Goal: Transaction & Acquisition: Subscribe to service/newsletter

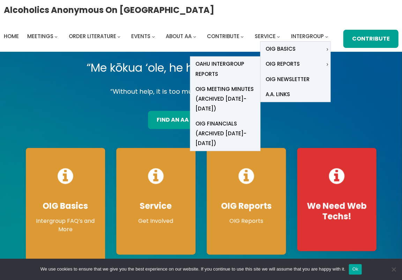
click at [227, 66] on span "Oahu Intergroup Reports" at bounding box center [225, 69] width 59 height 20
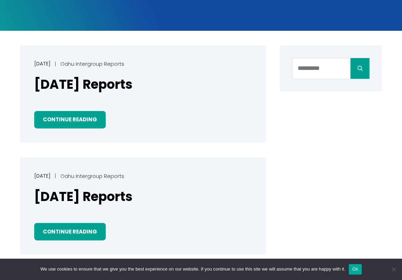
scroll to position [139, 0]
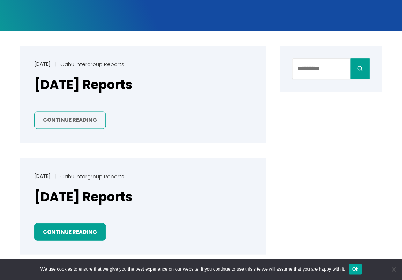
click at [74, 121] on link "Continue Reading" at bounding box center [70, 120] width 72 height 18
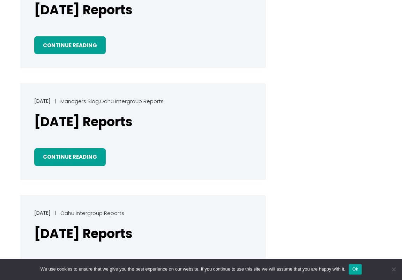
scroll to position [443, 0]
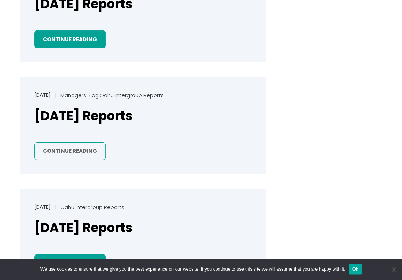
click at [59, 151] on link "Continue Reading" at bounding box center [70, 151] width 72 height 18
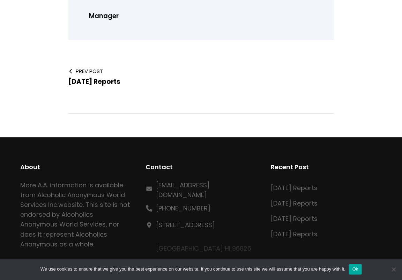
scroll to position [274, 0]
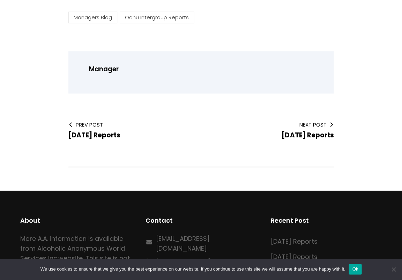
scroll to position [214, 0]
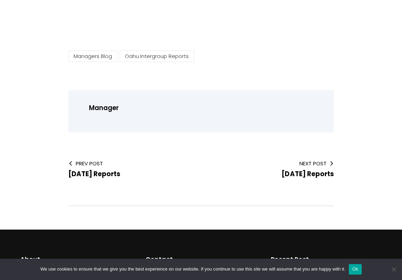
click at [98, 105] on p "Manager" at bounding box center [205, 107] width 233 height 11
click at [135, 54] on link "Oahu Intergroup Reports" at bounding box center [157, 56] width 74 height 12
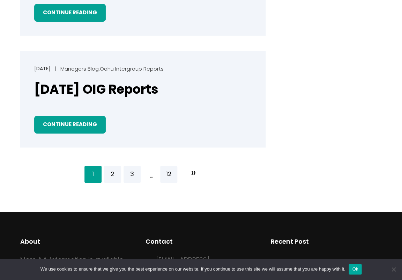
scroll to position [1147, 0]
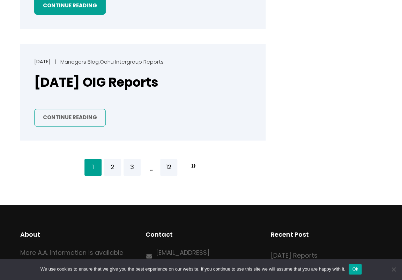
click at [91, 110] on link "Continue Reading" at bounding box center [70, 118] width 72 height 18
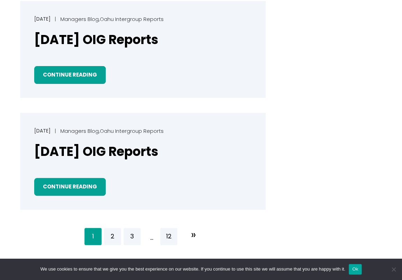
scroll to position [1071, 0]
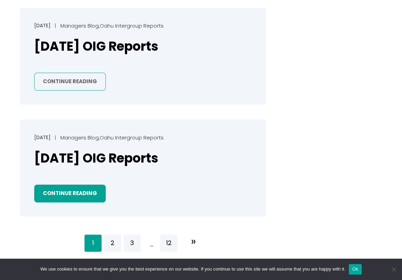
click at [65, 78] on link "Continue Reading" at bounding box center [70, 82] width 72 height 18
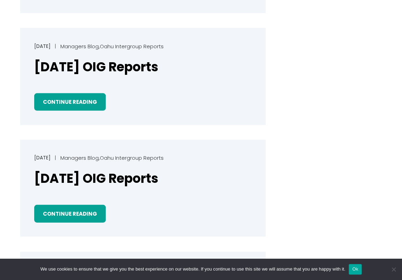
scroll to position [830, 0]
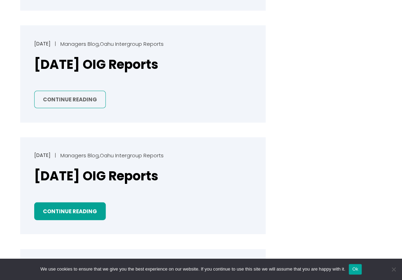
click at [57, 92] on link "Continue Reading" at bounding box center [70, 99] width 72 height 18
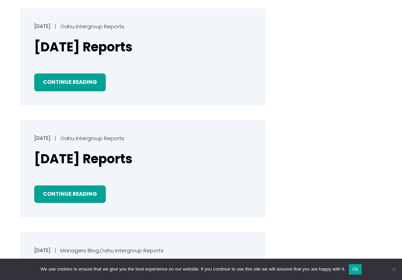
scroll to position [619, 0]
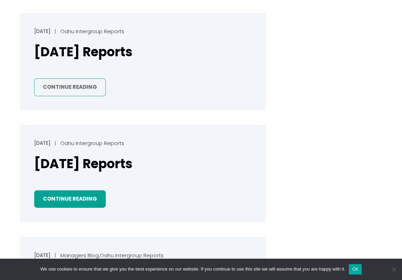
click at [58, 86] on link "Continue Reading" at bounding box center [70, 87] width 72 height 18
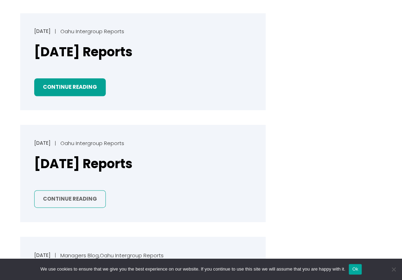
click at [65, 198] on link "Continue Reading" at bounding box center [70, 199] width 72 height 18
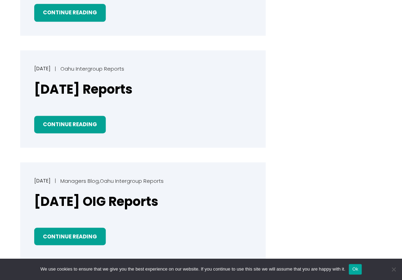
scroll to position [694, 0]
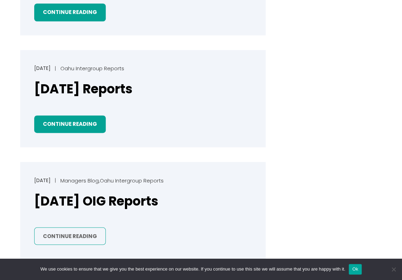
click at [61, 230] on link "Continue Reading" at bounding box center [70, 236] width 72 height 18
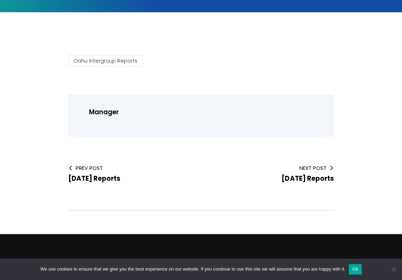
scroll to position [165, 0]
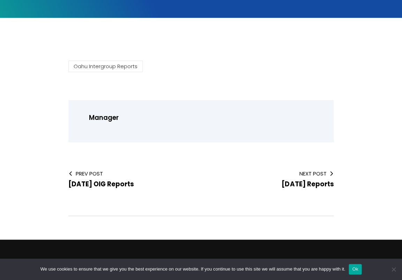
scroll to position [161, 0]
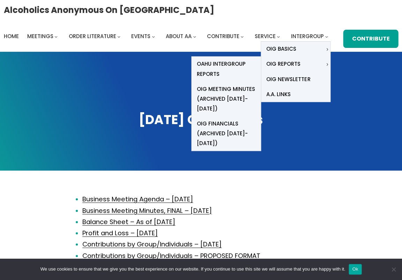
click at [229, 63] on span "Oahu Intergroup Reports" at bounding box center [226, 69] width 59 height 20
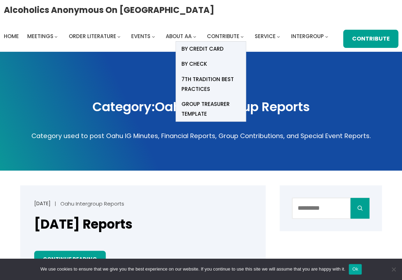
click at [214, 51] on span "BY Credit card" at bounding box center [202, 49] width 42 height 10
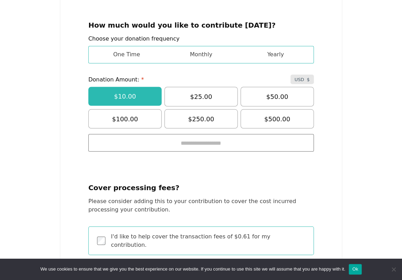
scroll to position [222, 0]
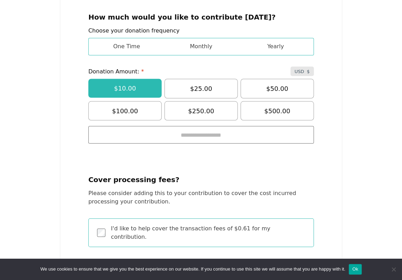
click at [203, 39] on label "Monthly" at bounding box center [200, 46] width 73 height 14
click at [251, 43] on label "Yearly" at bounding box center [275, 46] width 73 height 14
click at [208, 45] on label "Monthly" at bounding box center [200, 46] width 73 height 14
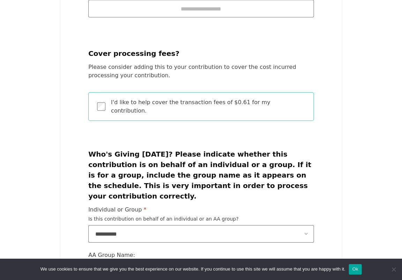
scroll to position [349, 0]
